Goal: Book appointment/travel/reservation

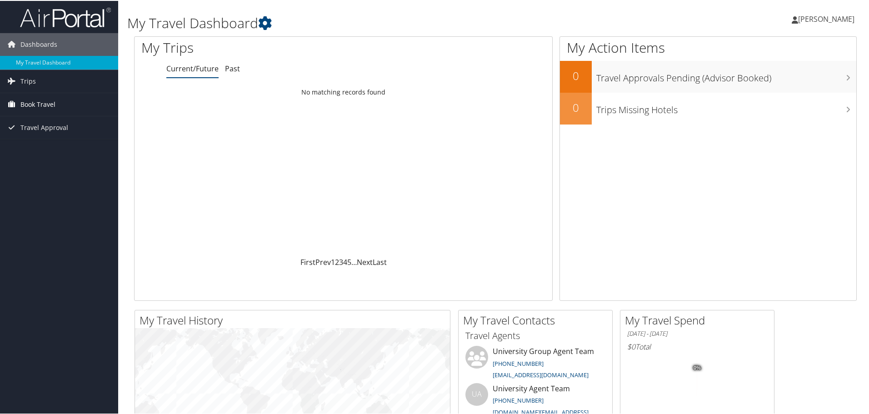
click at [35, 102] on span "Book Travel" at bounding box center [37, 103] width 35 height 23
click at [49, 149] on link "Book/Manage Online Trips" at bounding box center [59, 149] width 118 height 14
